Goal: Task Accomplishment & Management: Manage account settings

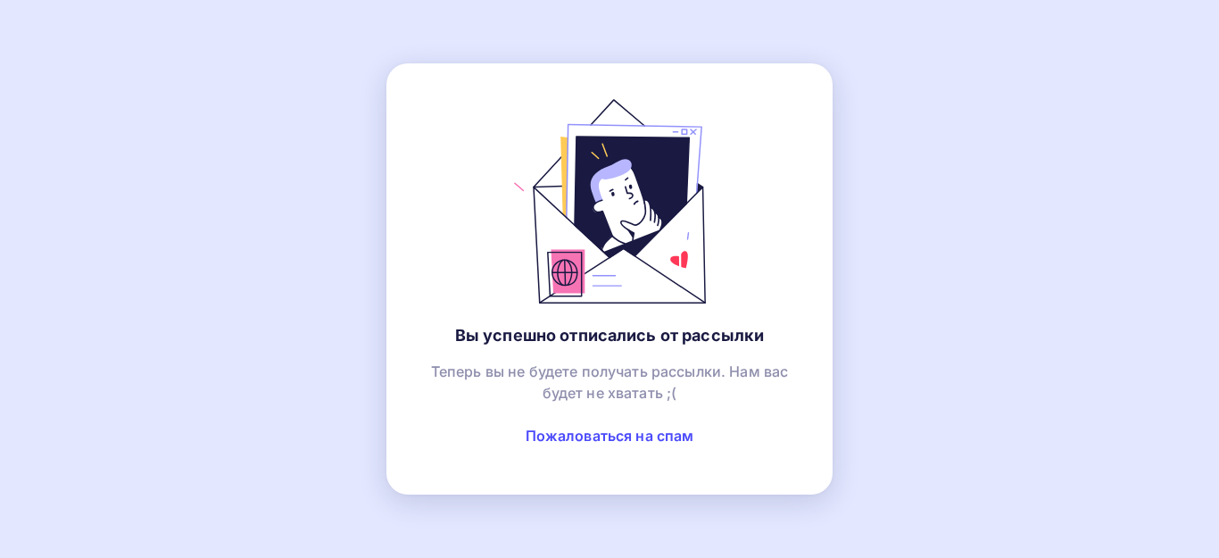
click at [574, 23] on div "Вы успешно отписались от рассылки Теперь вы не будете получать рассылки. Нам ва…" at bounding box center [609, 279] width 1219 height 558
